Goal: Task Accomplishment & Management: Complete application form

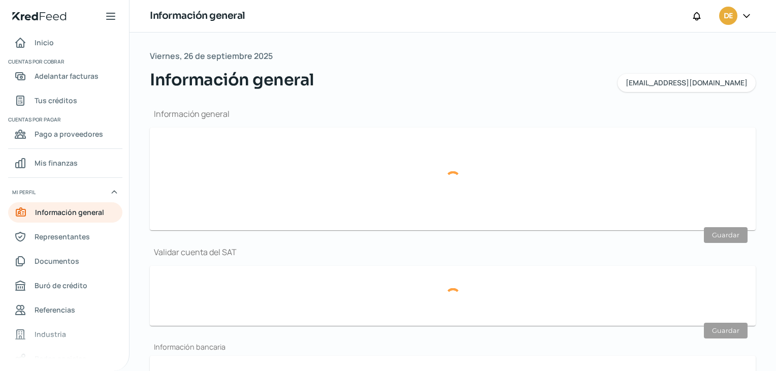
type input "[EMAIL_ADDRESS][DOMAIN_NAME]"
type input "Personas morales del régimen general"
type input "Decora Muebles"
type input "33 - 3258 - 0895"
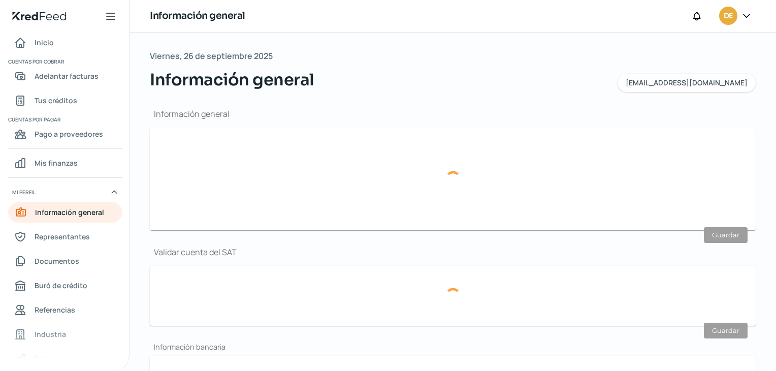
type input "INU190808EY7"
type input "SANTANDER"
type input "014370655094367095"
type input "[PERSON_NAME] [PERSON_NAME]"
type input "116"
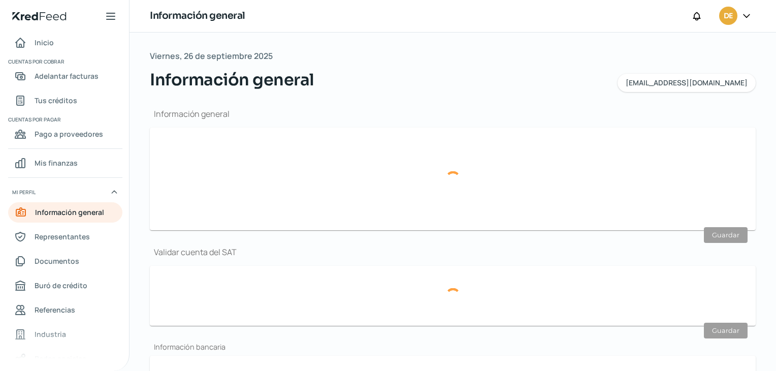
type input "47870"
type input "Las [PERSON_NAME]"
type input "Ocotlan"
type input "[GEOGRAPHIC_DATA]"
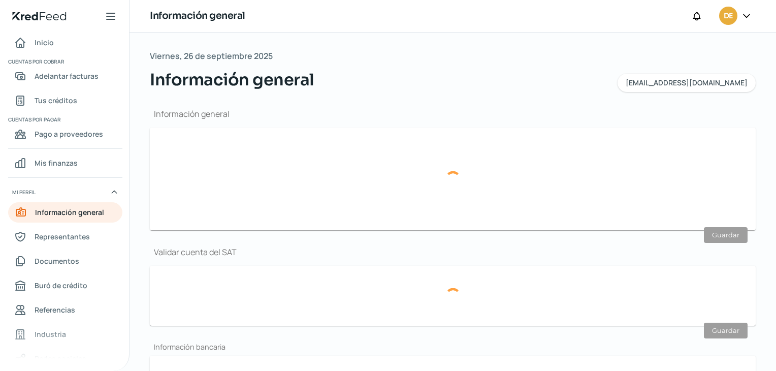
type input "Domicilio Fiscal Oficina Inurdec.pdf"
type input "[PERSON_NAME] [PERSON_NAME]"
type input "116"
type input "47870"
type input "Las [PERSON_NAME]"
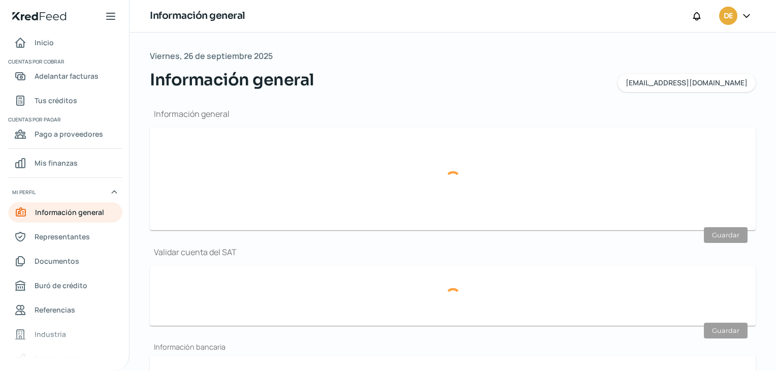
type input "Ocotlan"
type input "[GEOGRAPHIC_DATA]"
type input "Domicilio Fiscal Oficina Inurdec.pdf"
type input "0"
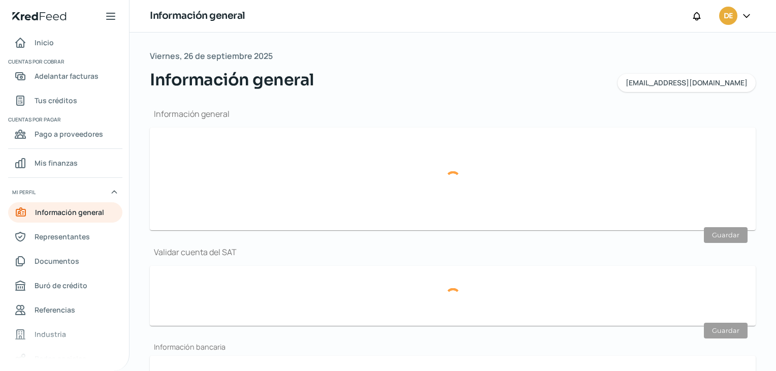
type input "10"
type input "Rentada"
